Goal: Information Seeking & Learning: Understand process/instructions

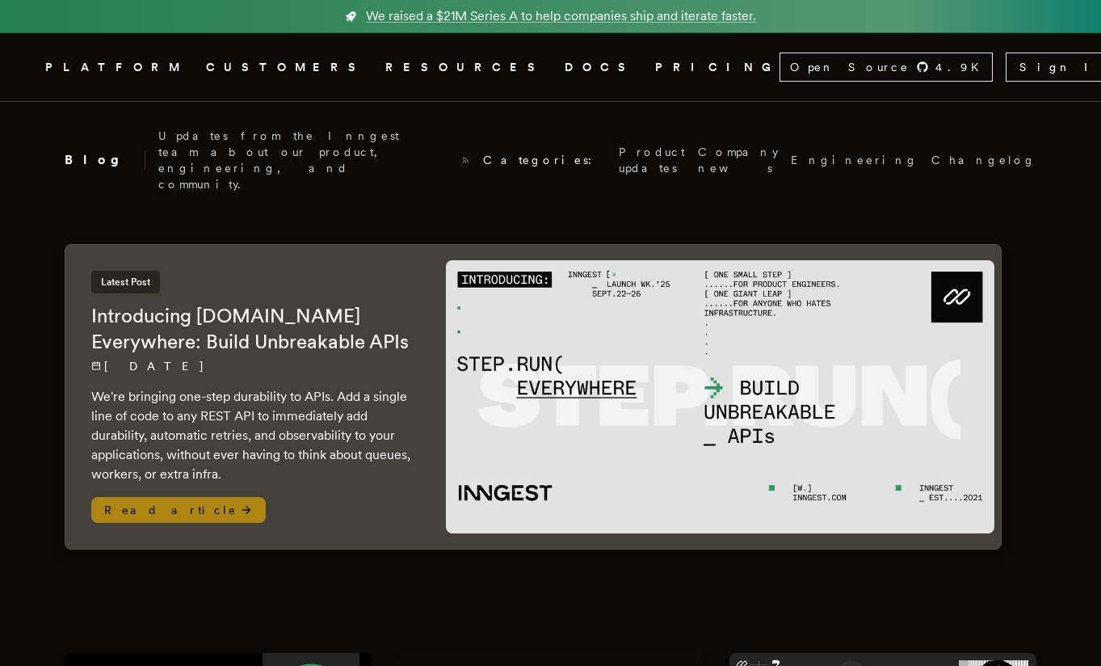
click at [140, 497] on span "Read article" at bounding box center [178, 510] width 175 height 26
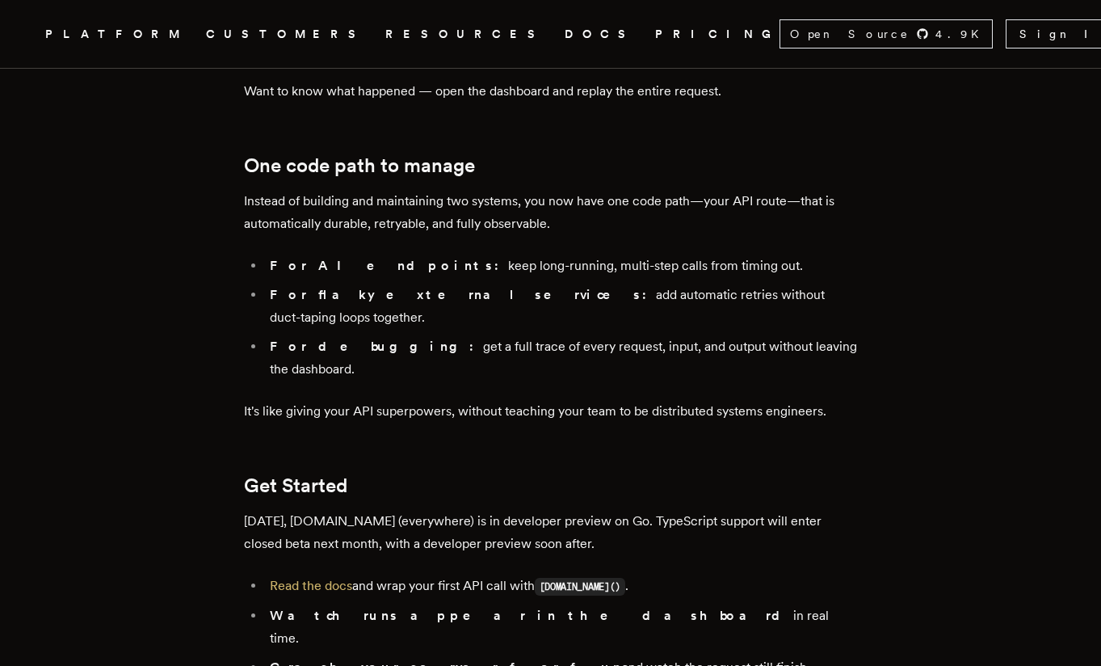
scroll to position [2517, 0]
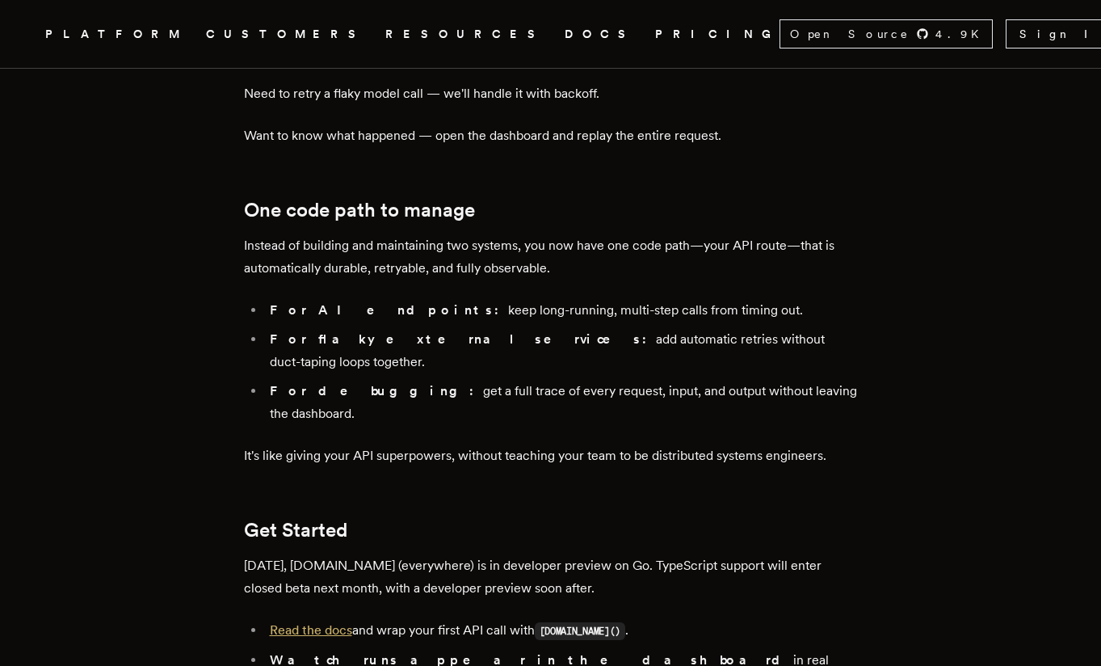
click at [309, 622] on link "Read the docs" at bounding box center [311, 629] width 82 height 15
click at [367, 444] on p "It's like giving your API superpowers, without teaching your team to be distrib…" at bounding box center [551, 455] width 614 height 23
click at [329, 622] on link "Read the docs" at bounding box center [311, 629] width 82 height 15
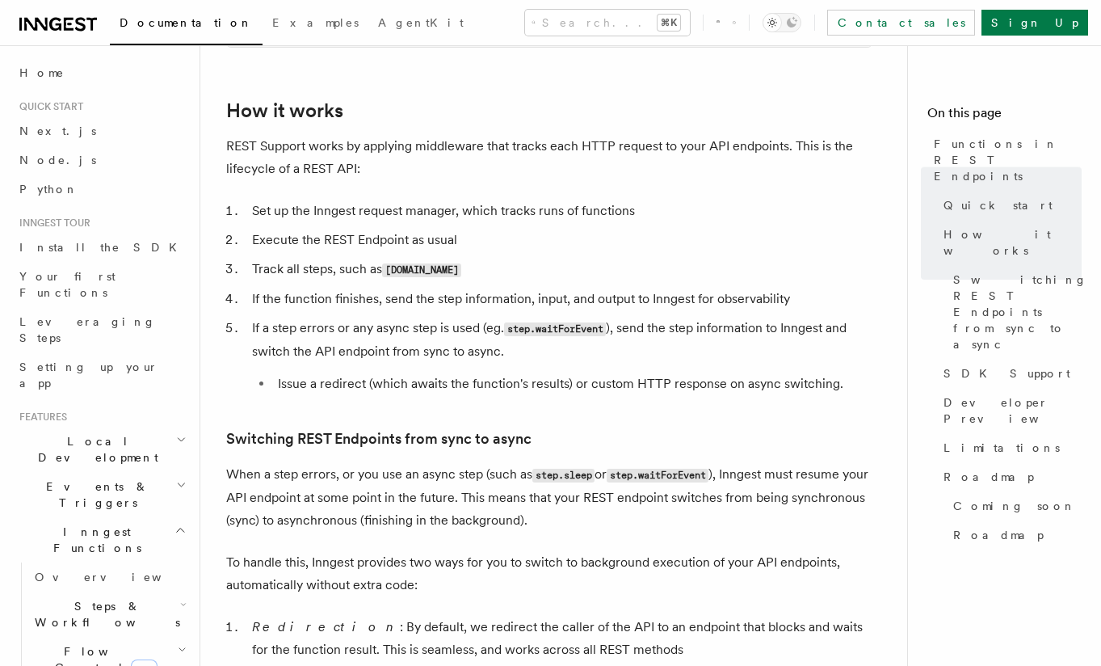
scroll to position [1600, 0]
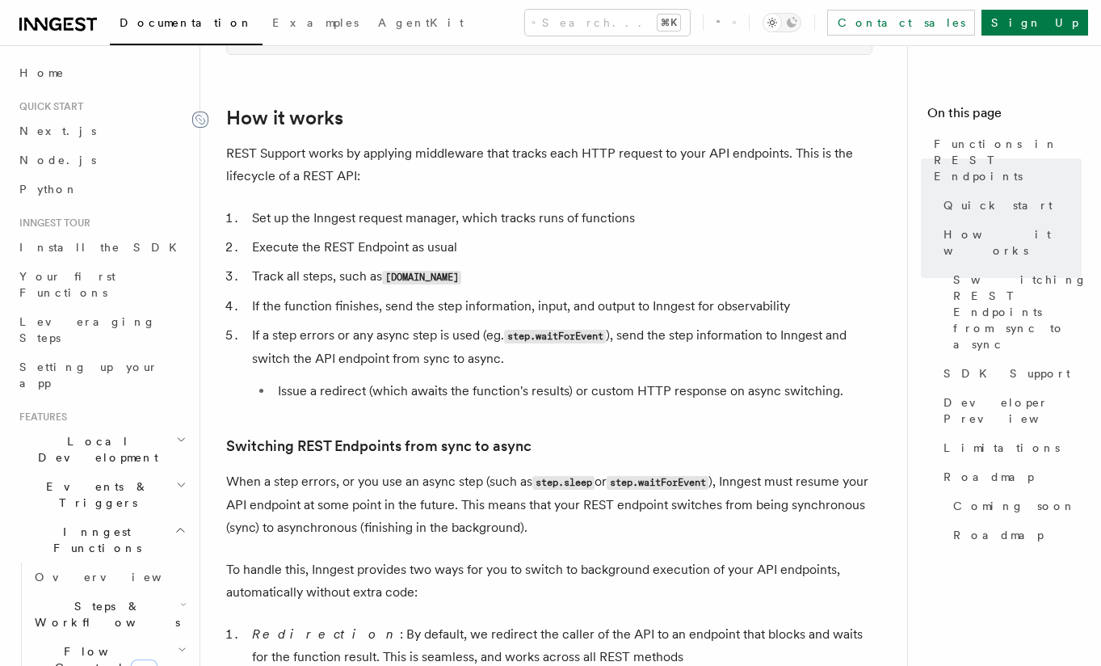
click at [200, 119] on icon at bounding box center [200, 120] width 16 height 16
